Goal: Check status: Check status

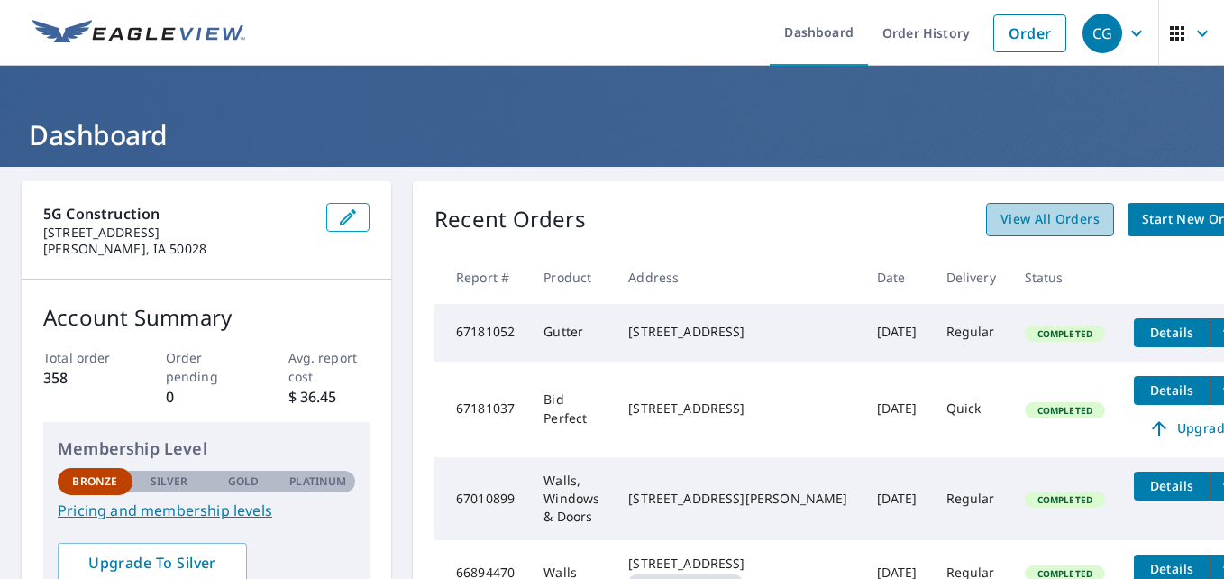
click at [1000, 220] on span "View All Orders" at bounding box center [1049, 219] width 99 height 23
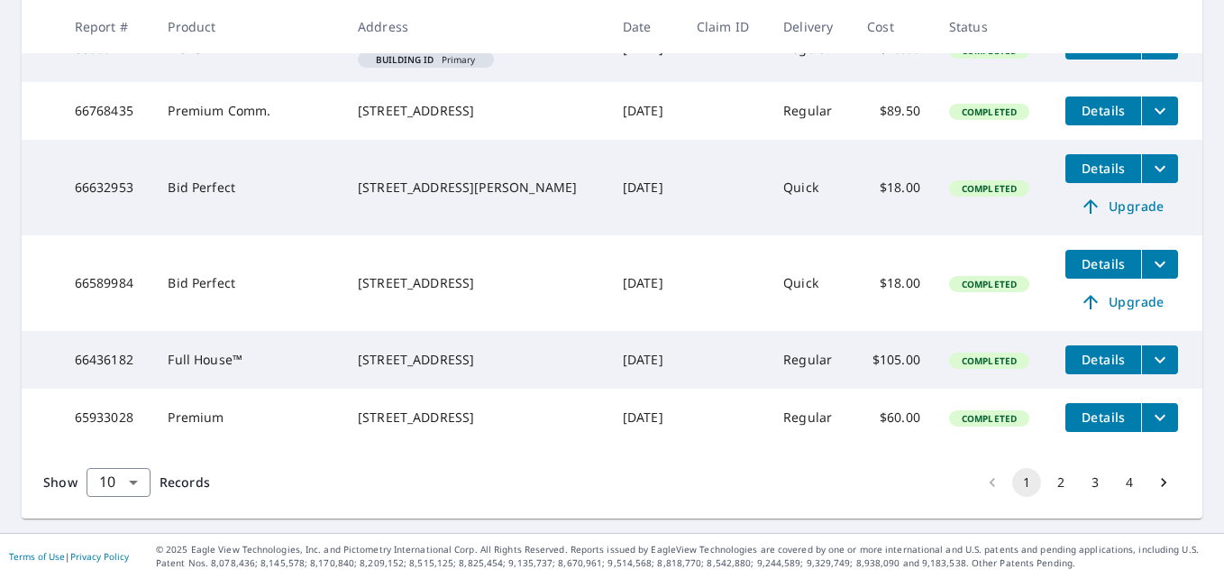
scroll to position [731, 0]
click at [1046, 479] on button "2" at bounding box center [1060, 482] width 29 height 29
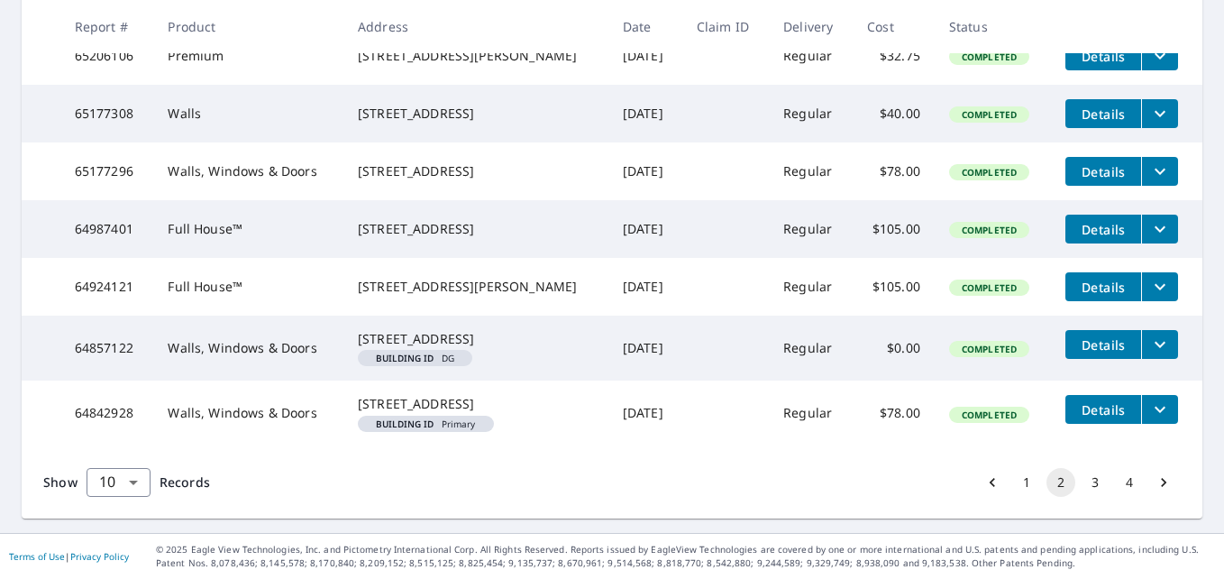
scroll to position [639, 0]
click at [1088, 489] on button "3" at bounding box center [1095, 482] width 29 height 29
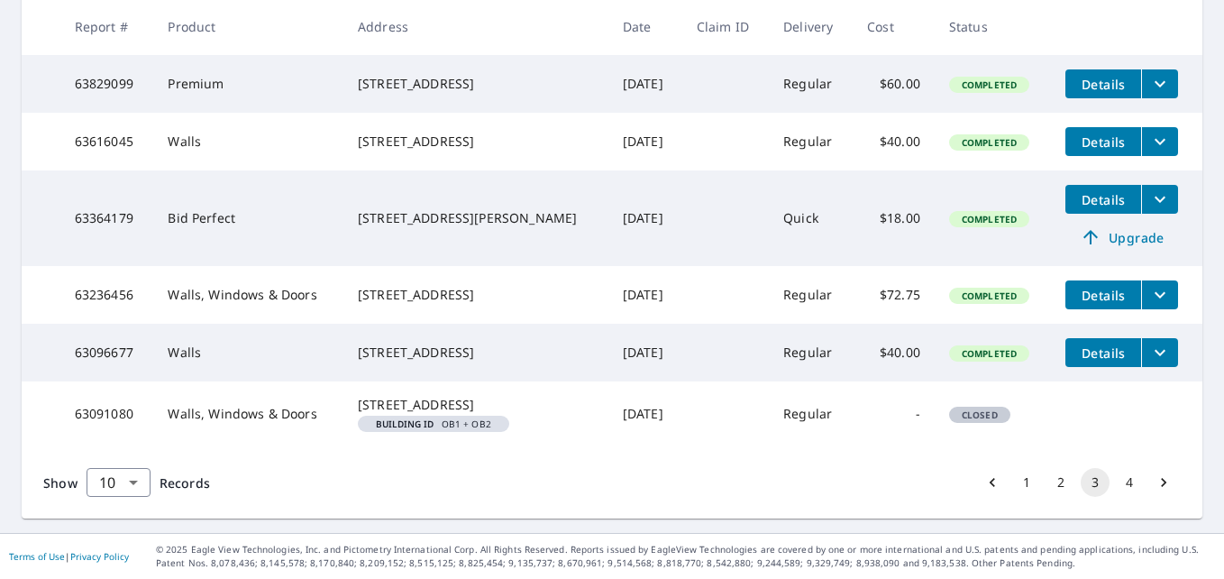
scroll to position [712, 0]
click at [1115, 485] on button "4" at bounding box center [1129, 482] width 29 height 29
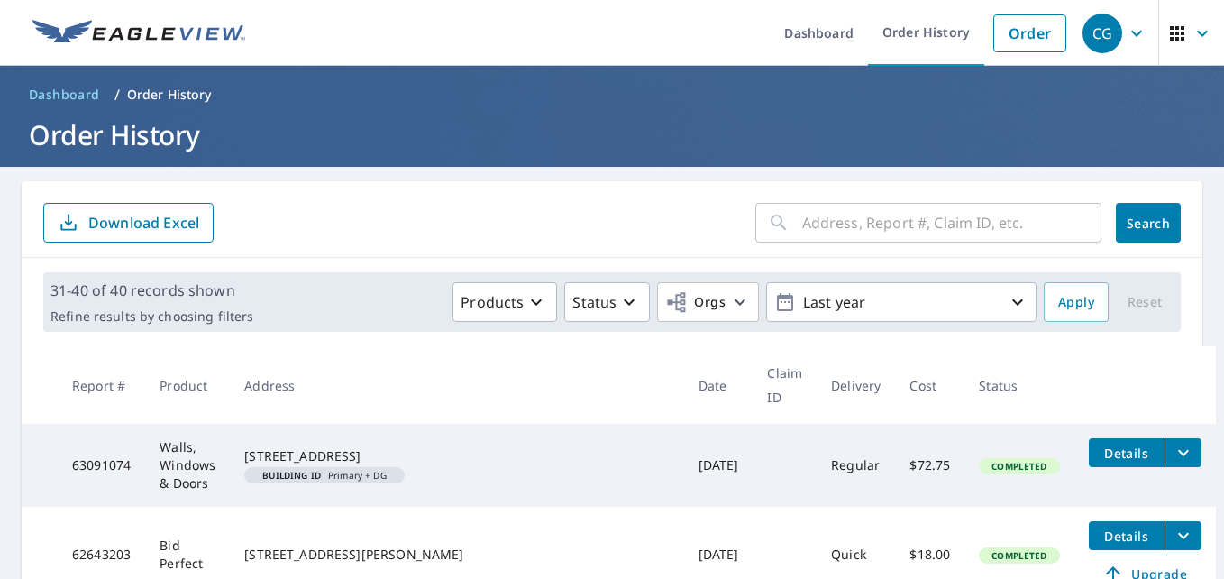
click at [753, 438] on td at bounding box center [785, 465] width 64 height 83
